Goal: Task Accomplishment & Management: Manage account settings

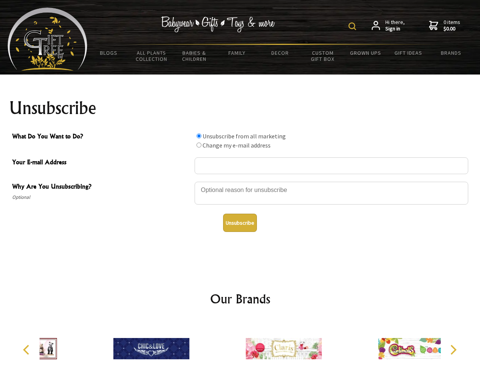
click at [354, 26] on img at bounding box center [353, 26] width 8 height 8
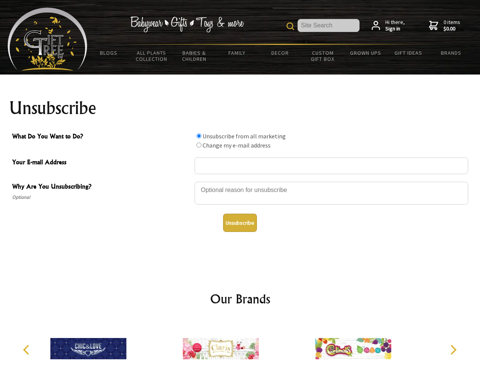
click at [240, 181] on div at bounding box center [332, 194] width 274 height 27
click at [199, 136] on input "What Do You Want to Do?" at bounding box center [199, 136] width 5 height 5
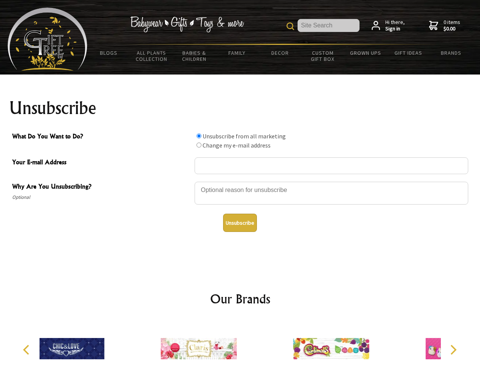
click at [199, 145] on input "What Do You Want to Do?" at bounding box center [199, 145] width 5 height 5
radio input "true"
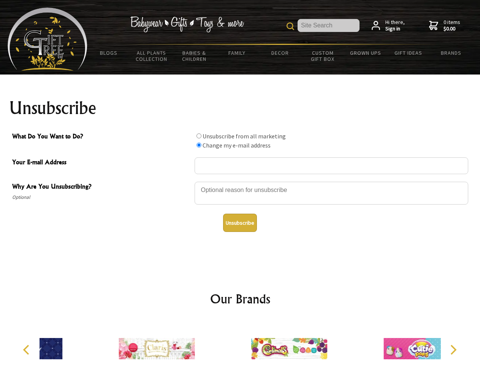
click at [240, 223] on button "Unsubscribe" at bounding box center [240, 223] width 34 height 18
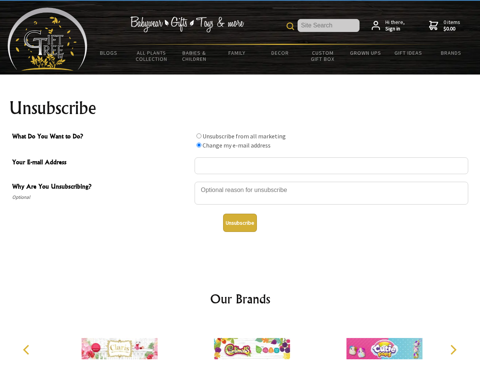
click at [240, 343] on img at bounding box center [252, 348] width 76 height 57
click at [27, 350] on icon "Previous" at bounding box center [27, 350] width 10 height 10
click at [453, 350] on icon "Next" at bounding box center [453, 350] width 10 height 10
